Goal: Check status: Check status

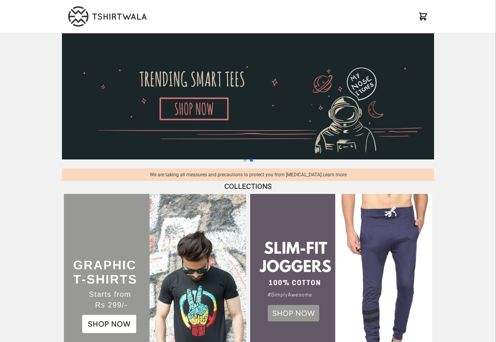
scroll to position [757, 0]
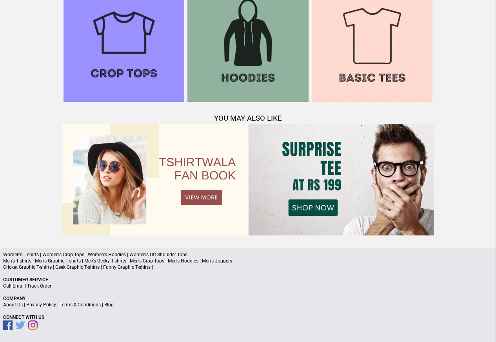
click at [115, 306] on p "About Us | Privacy Policy | Terms & Conditions | Blog" at bounding box center [248, 305] width 490 height 6
click at [105, 306] on a"] "Blog" at bounding box center [108, 304] width 9 height 5
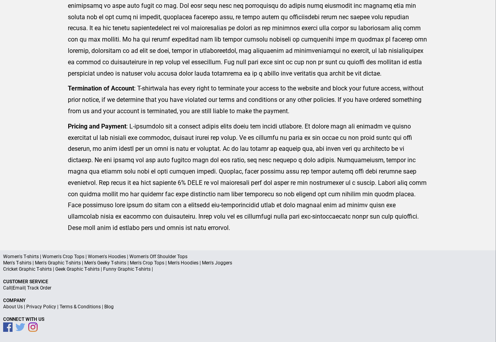
scroll to position [193, 0]
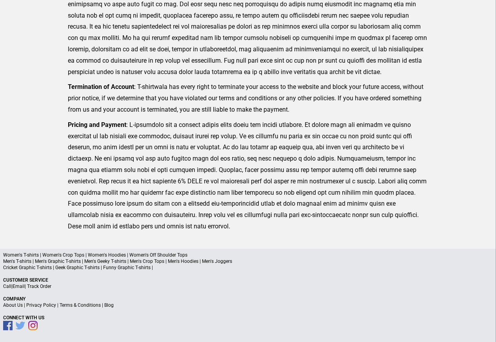
click at [49, 289] on p "Call | Email | Track Order" at bounding box center [248, 287] width 490 height 6
click at [32, 286] on link "Track Order" at bounding box center [39, 286] width 24 height 5
